Goal: Obtain resource: Obtain resource

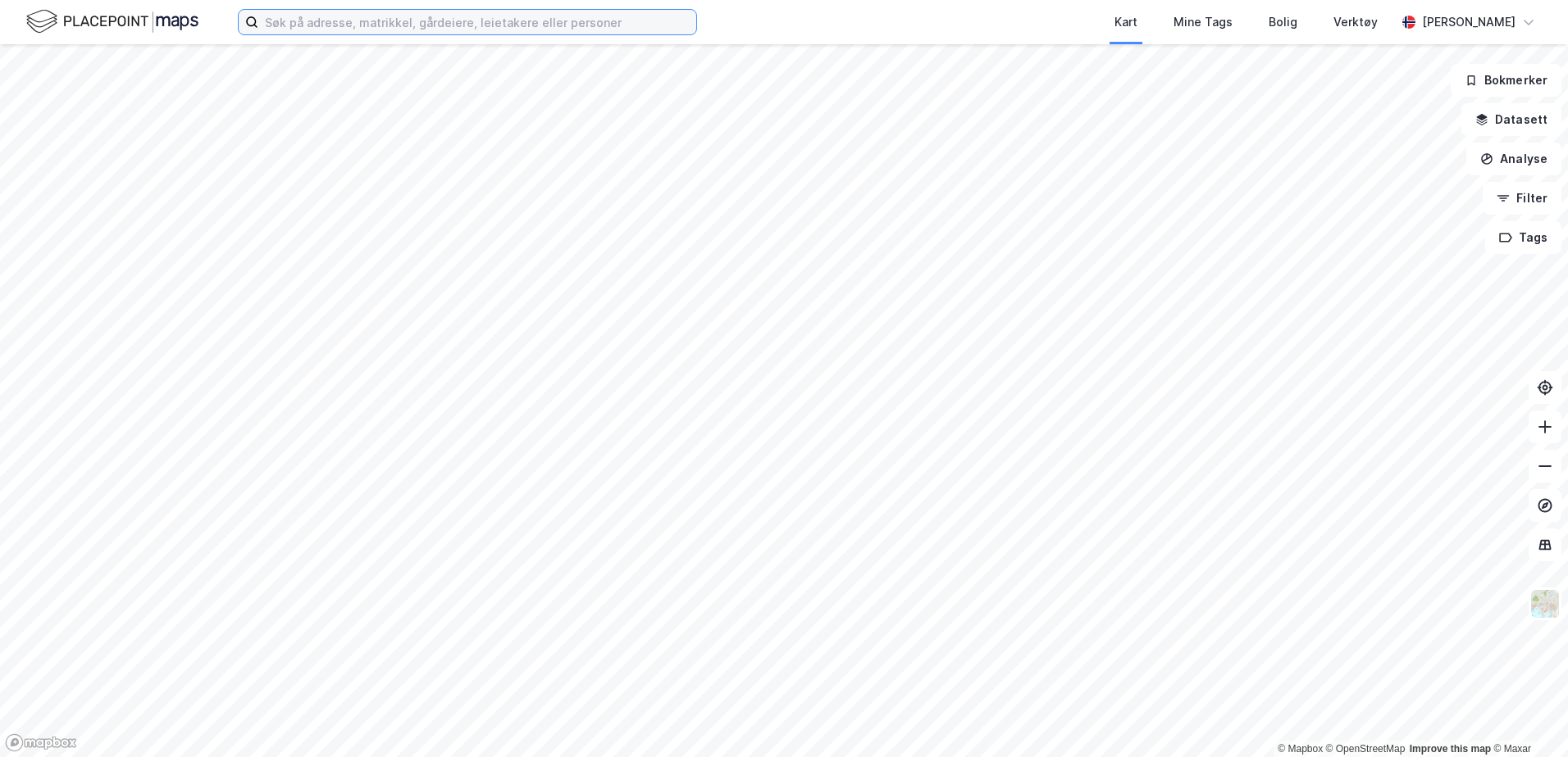
click at [341, 22] on input at bounding box center [477, 21] width 437 height 25
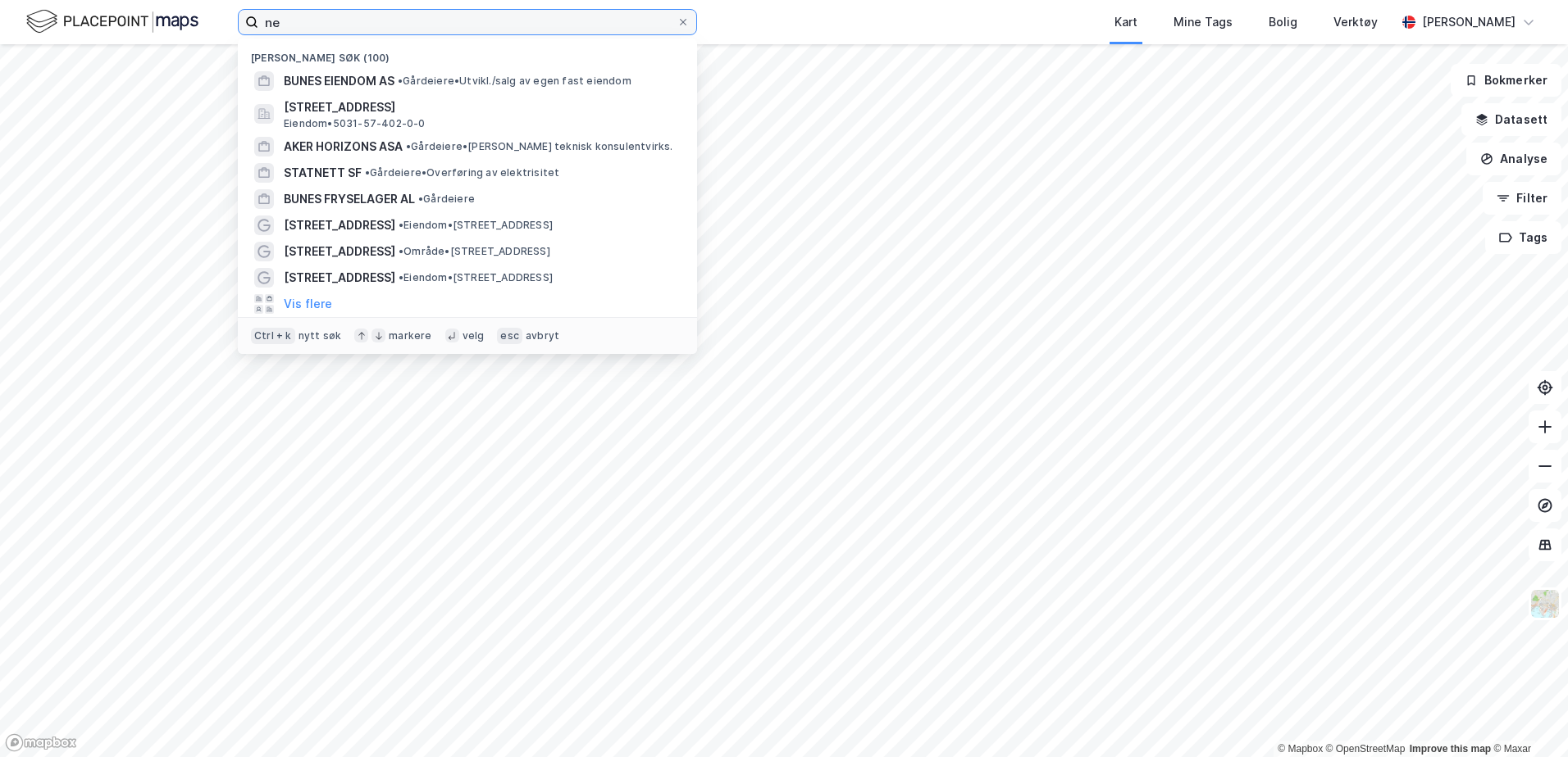
type input "n"
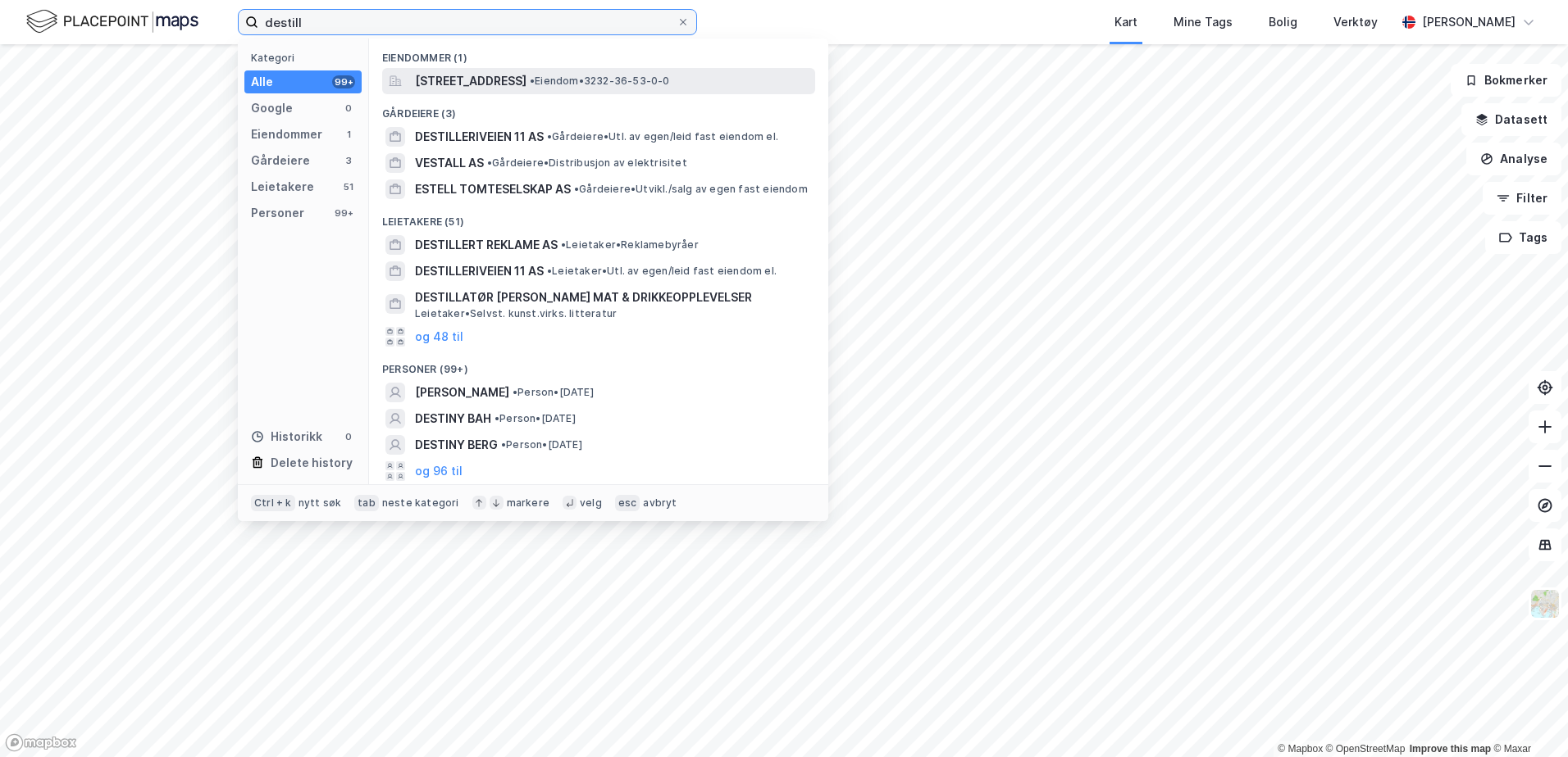
type input "destill"
click at [527, 80] on span "[STREET_ADDRESS]" at bounding box center [471, 81] width 112 height 20
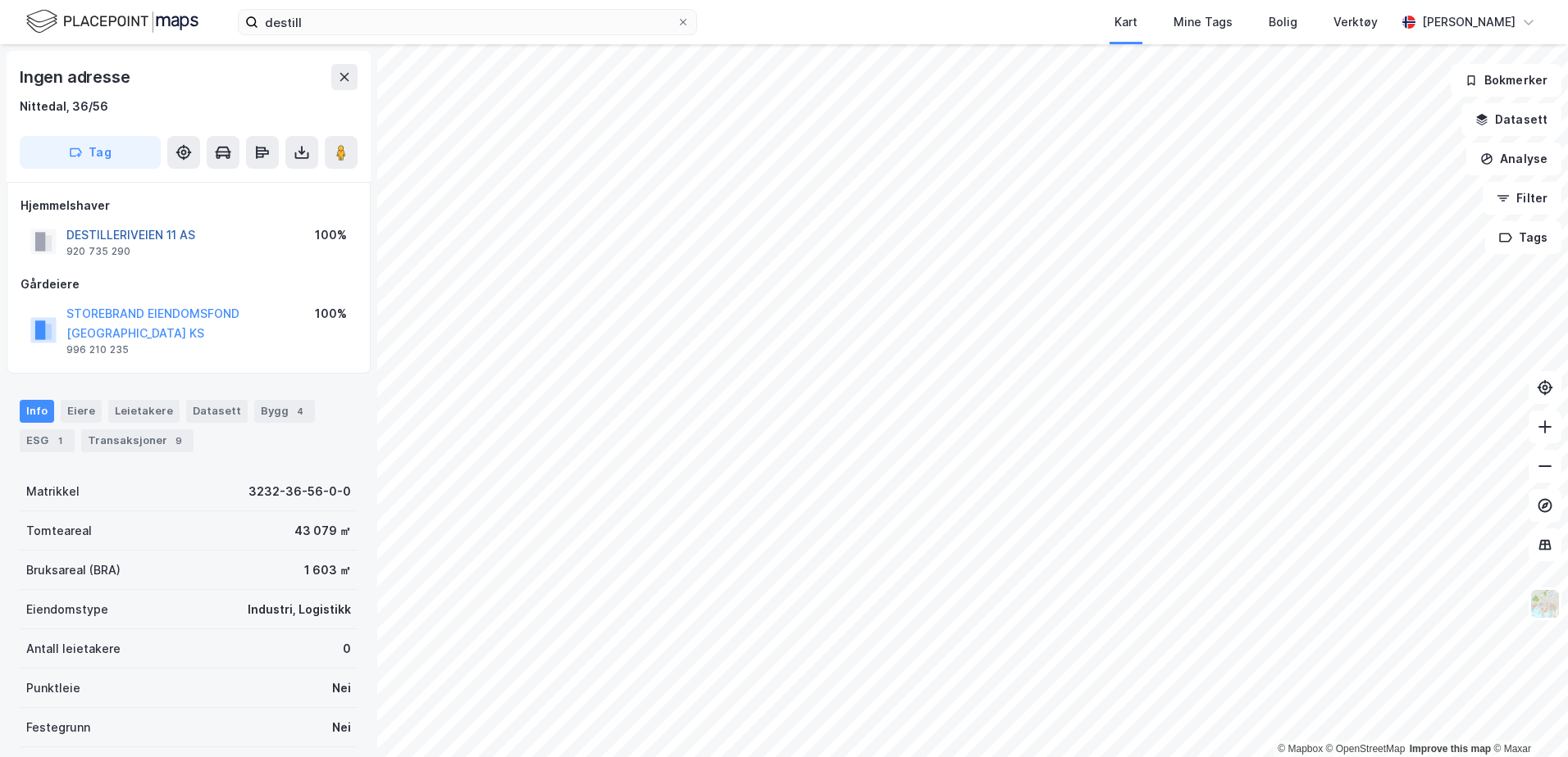
click at [0, 0] on button "DESTILLERIVEIEN 11 AS" at bounding box center [0, 0] width 0 height 0
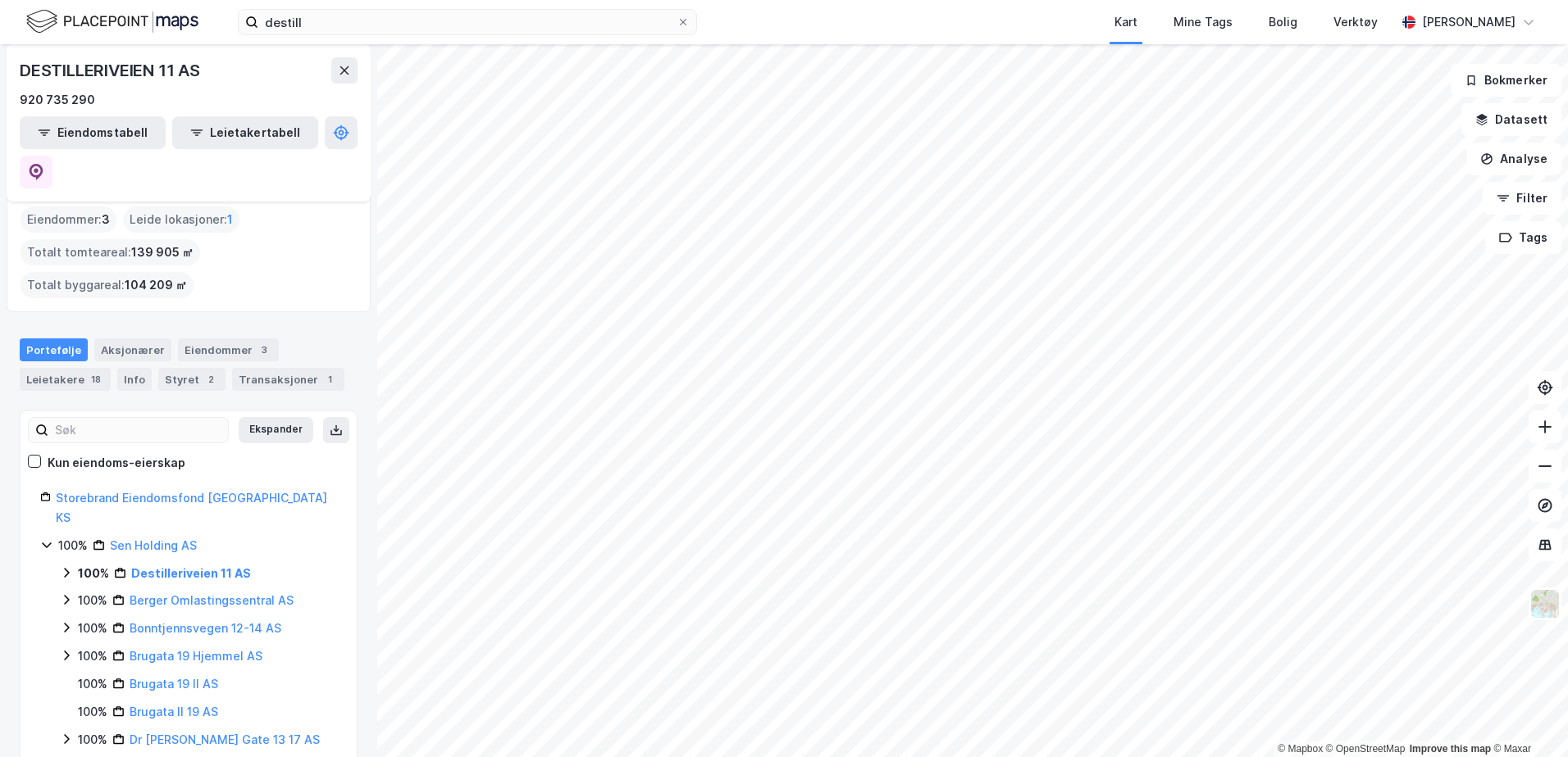
scroll to position [164, 0]
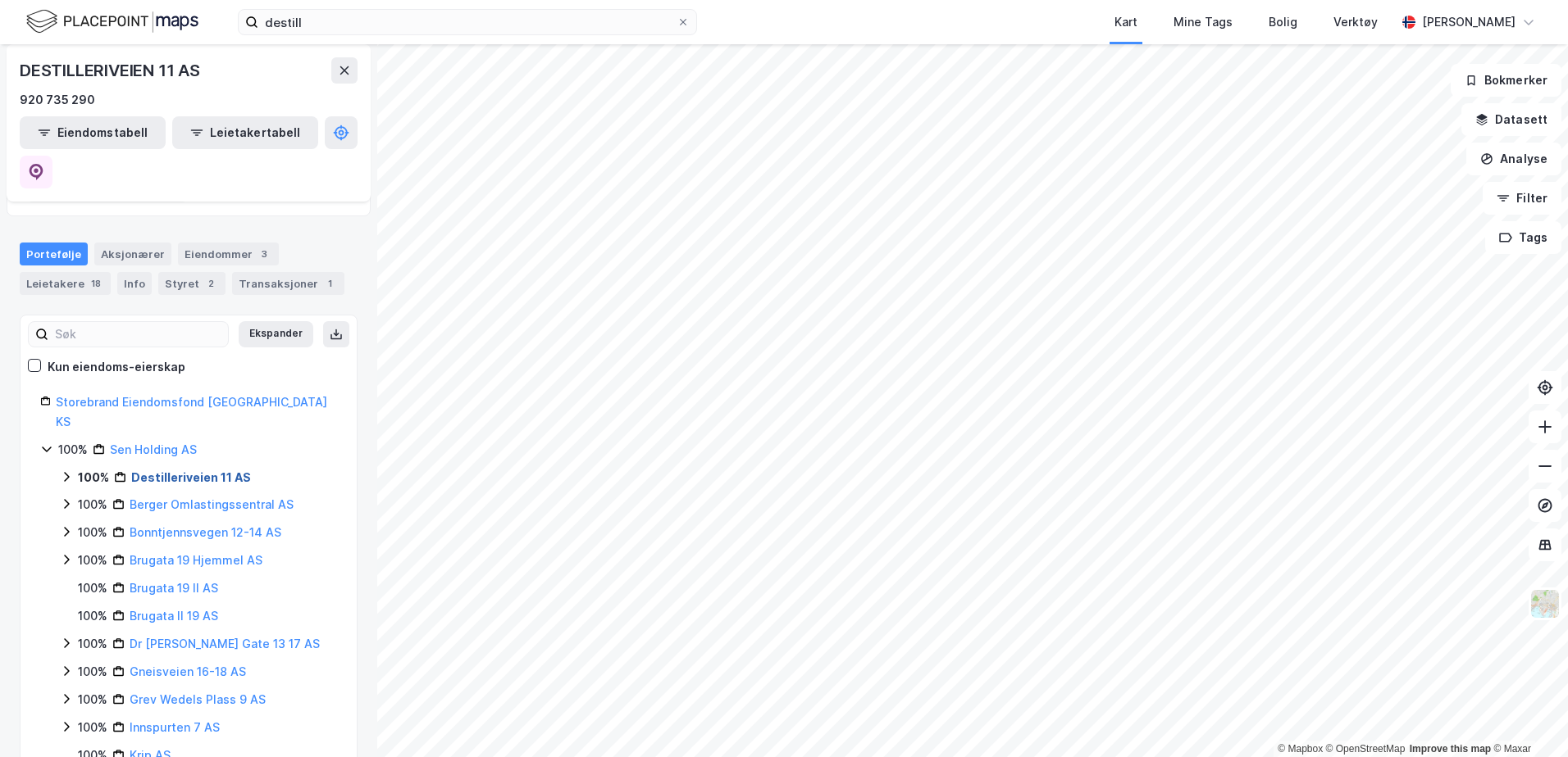
click at [208, 471] on link "Destilleriveien 11 AS" at bounding box center [191, 478] width 120 height 14
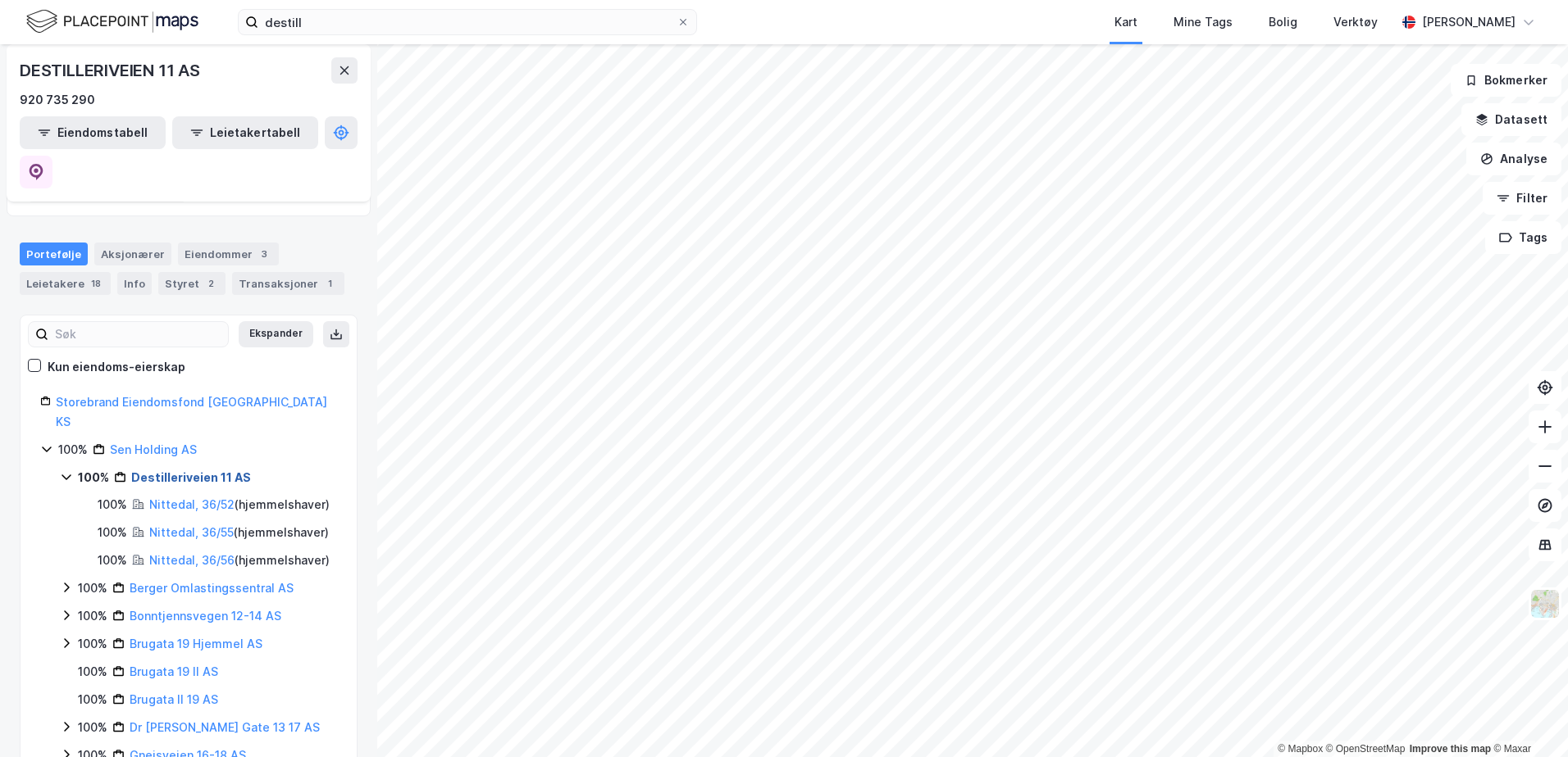
click at [175, 471] on link "Destilleriveien 11 AS" at bounding box center [191, 478] width 120 height 14
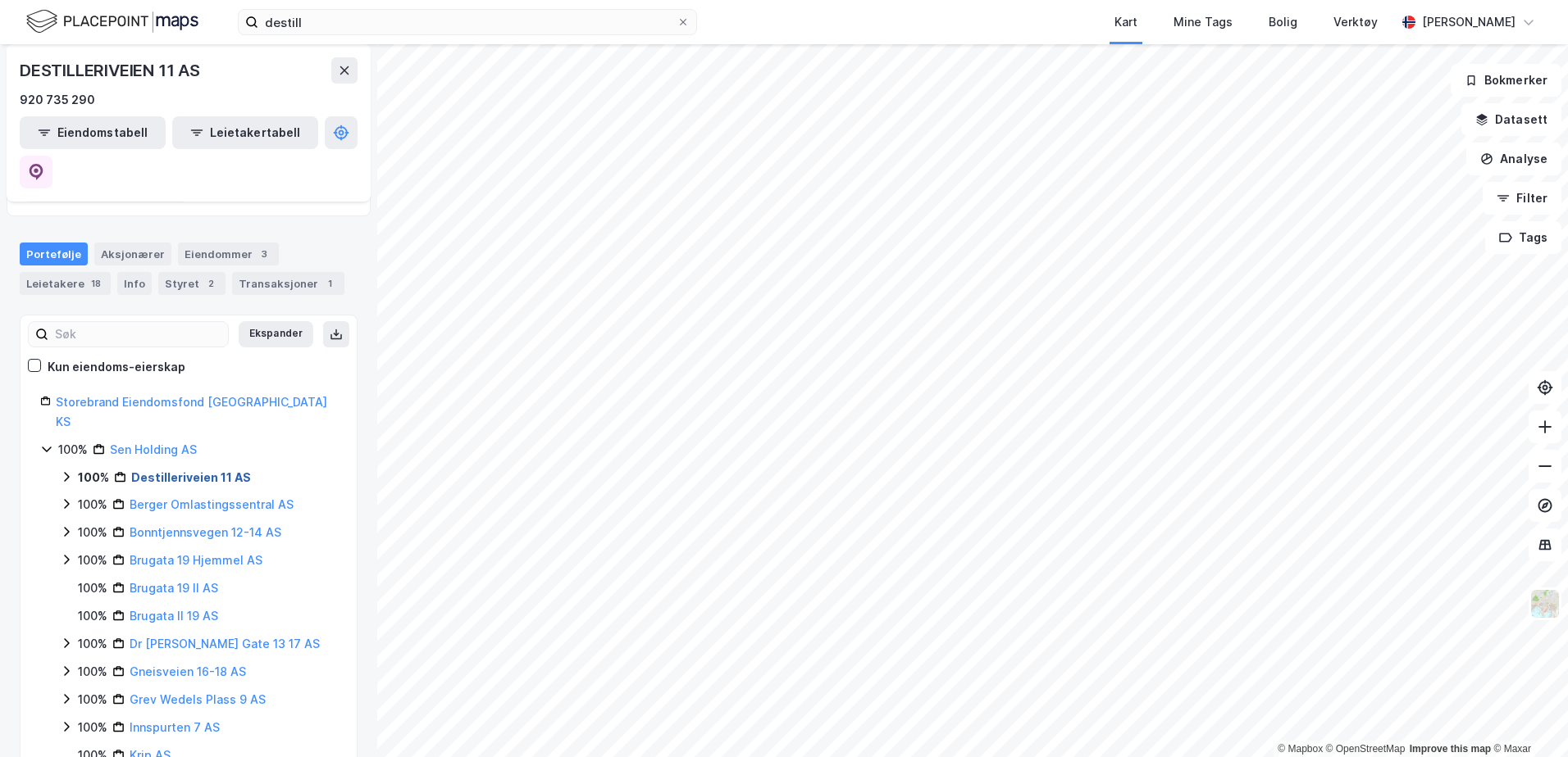
click at [175, 471] on link "Destilleriveien 11 AS" at bounding box center [191, 478] width 120 height 14
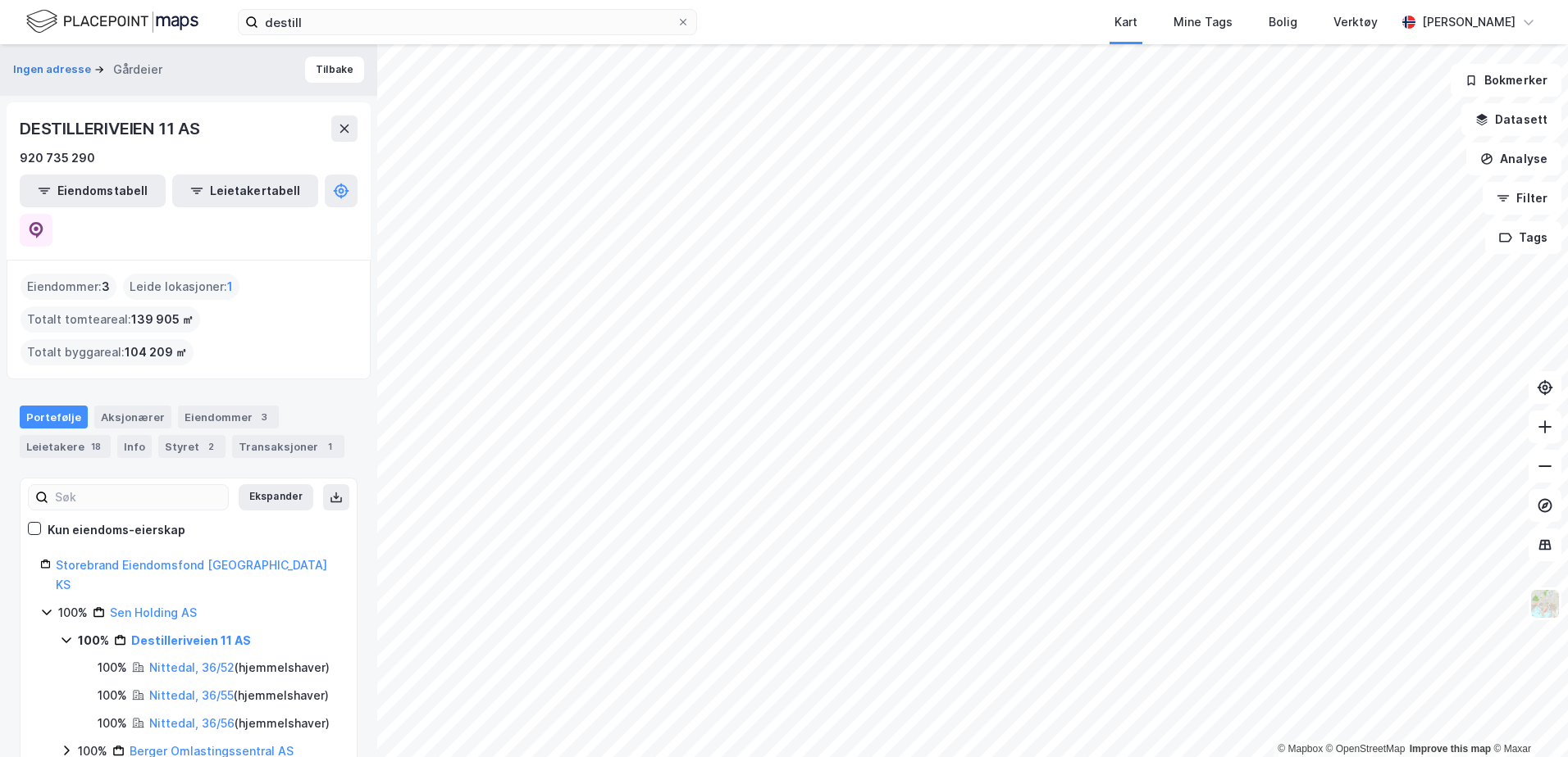
scroll to position [0, 0]
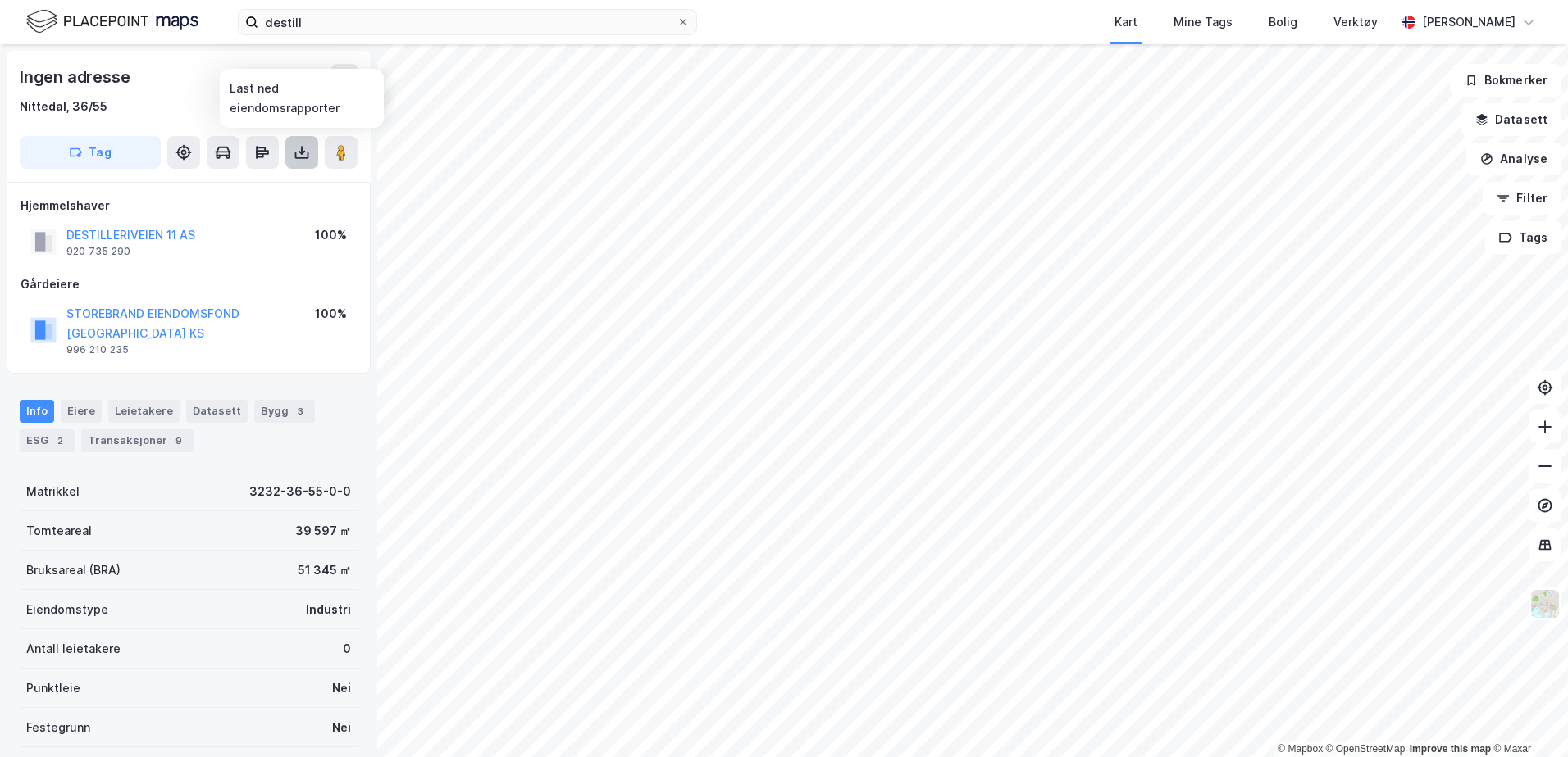
click at [313, 149] on button at bounding box center [302, 153] width 33 height 33
click at [267, 176] on div "Last ned grunnbok" at bounding box center [231, 185] width 175 height 27
